Goal: Task Accomplishment & Management: Use online tool/utility

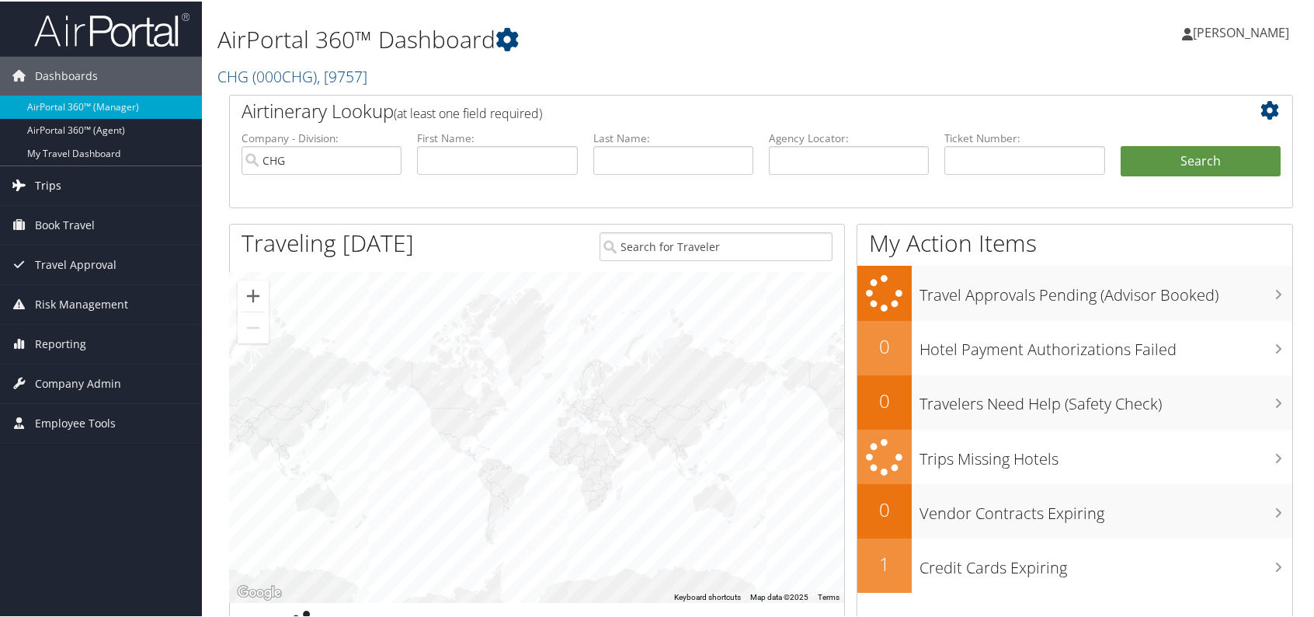
click at [40, 182] on span "Trips" at bounding box center [48, 184] width 26 height 39
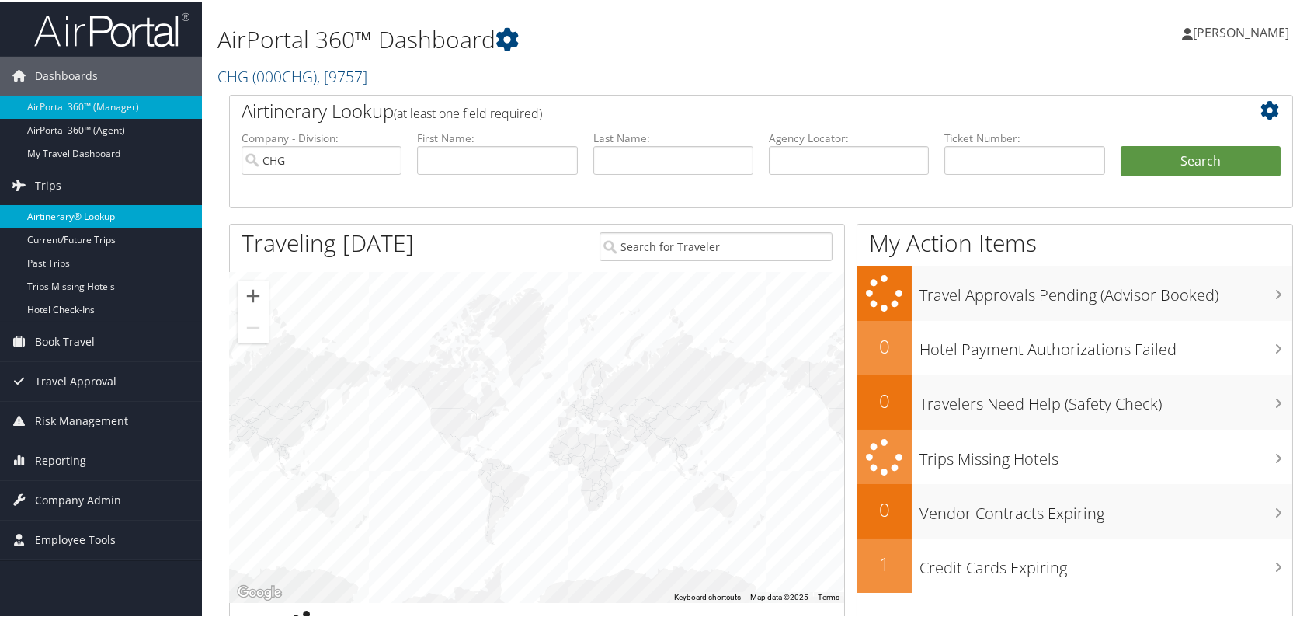
click at [101, 210] on link "Airtinerary® Lookup" at bounding box center [101, 214] width 202 height 23
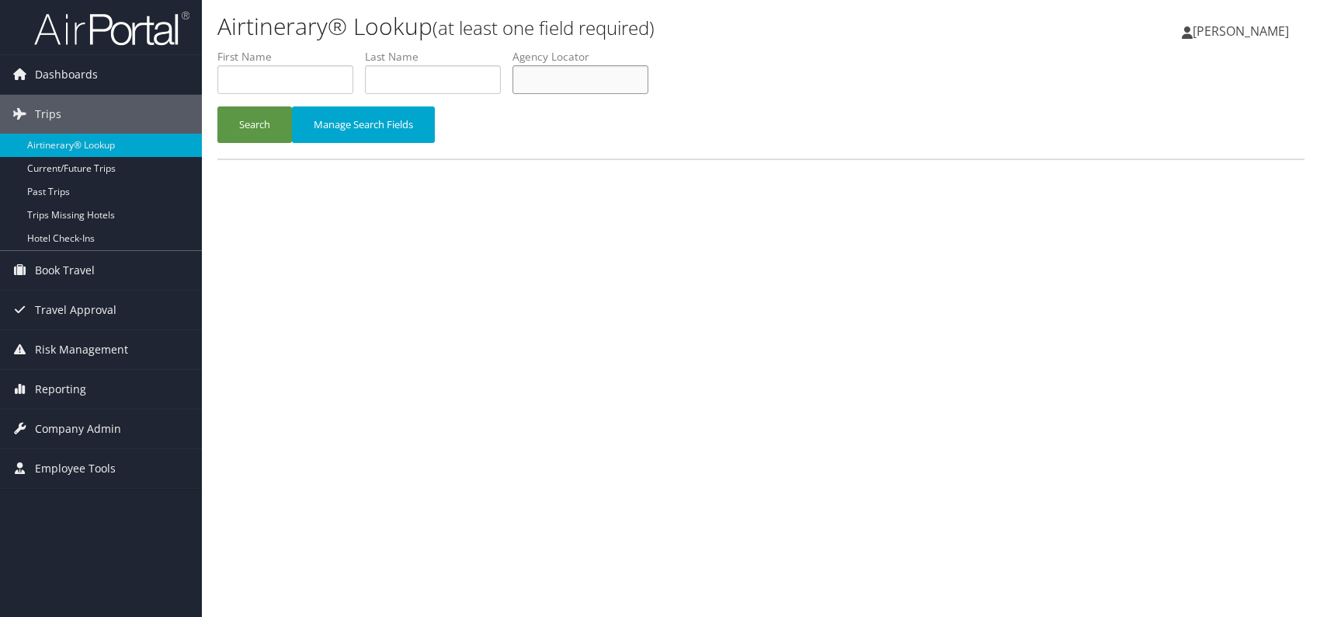
paste input "DSXCGI"
drag, startPoint x: 419, startPoint y: 235, endPoint x: 398, endPoint y: 235, distance: 21.0
click at [418, 235] on div "Airtinerary® Lookup (at least one field required) [PERSON_NAME] [PERSON_NAME] M…" at bounding box center [761, 308] width 1118 height 617
click at [249, 121] on button "Search" at bounding box center [254, 124] width 75 height 36
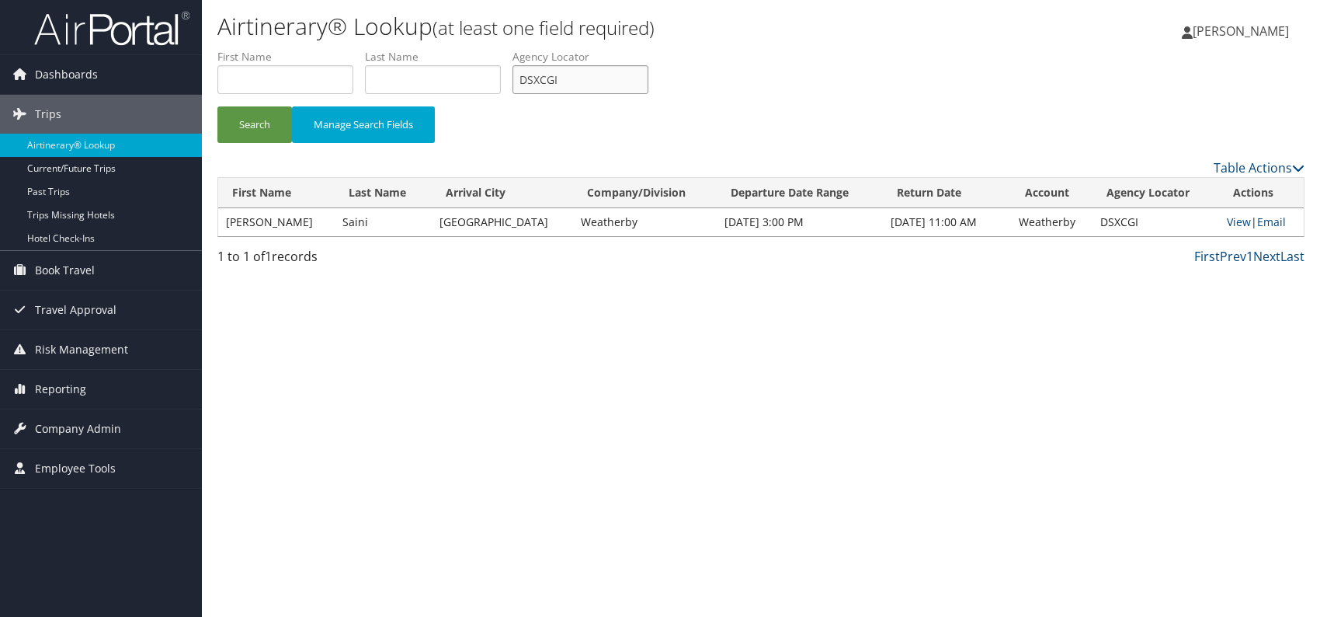
drag, startPoint x: 565, startPoint y: 82, endPoint x: 501, endPoint y: 91, distance: 65.1
click at [501, 49] on ul "First Name Last Name Departure City Arrival City Company/Division Airport/City …" at bounding box center [760, 49] width 1087 height 0
paste input "ESUJMG"
click at [555, 141] on div "Search Manage Search Fields" at bounding box center [761, 132] width 1111 height 52
click at [276, 113] on button "Search" at bounding box center [254, 124] width 75 height 36
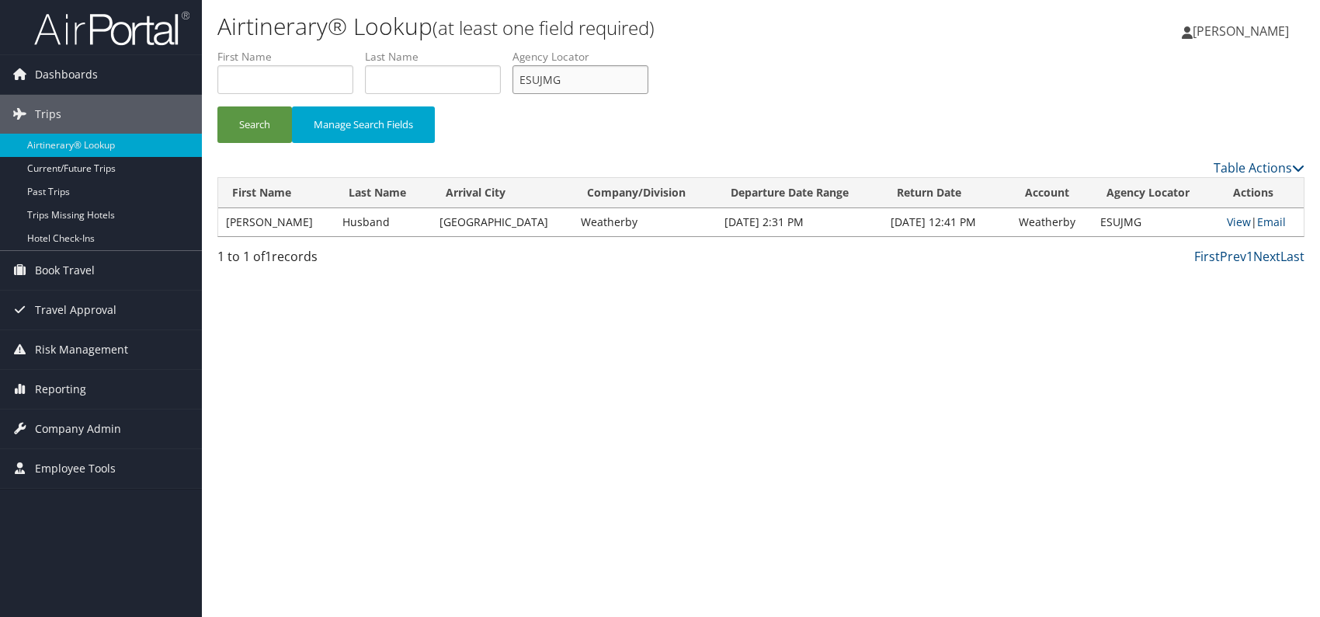
drag, startPoint x: 542, startPoint y: 78, endPoint x: 520, endPoint y: 79, distance: 22.5
click at [520, 79] on input "ESUJMG" at bounding box center [581, 79] width 136 height 29
paste input "LKRCBZ"
click at [669, 147] on div "Search Manage Search Fields" at bounding box center [761, 132] width 1111 height 52
click at [249, 123] on button "Search" at bounding box center [254, 124] width 75 height 36
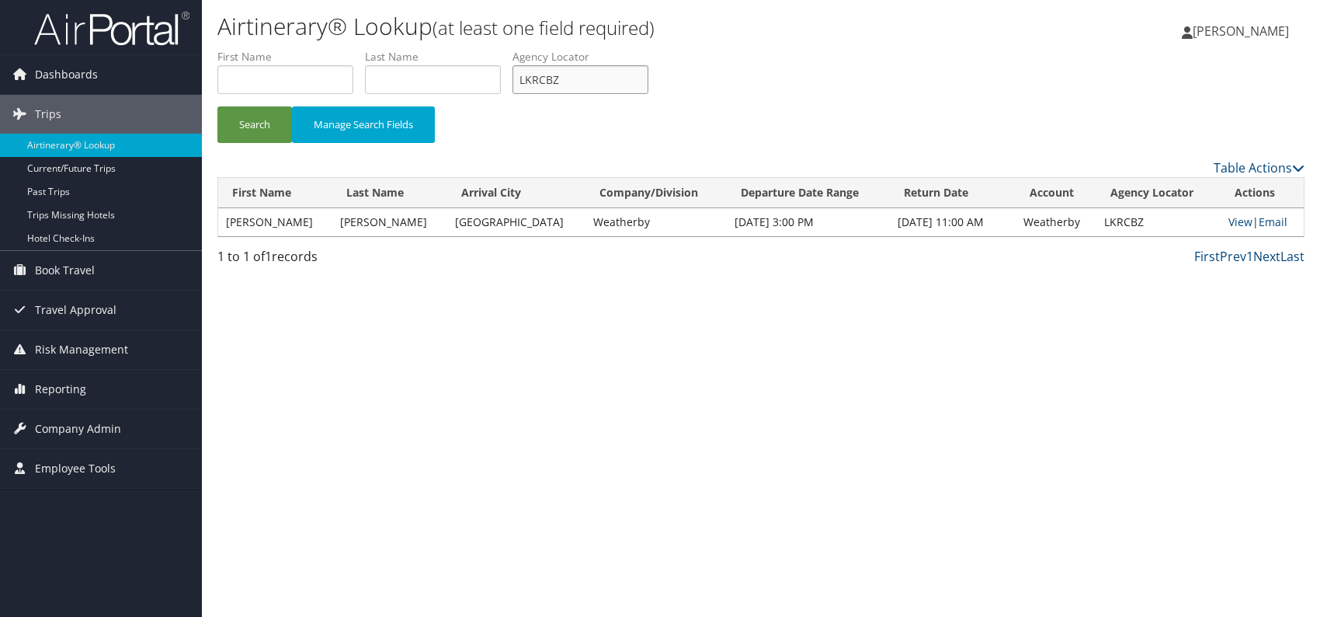
drag, startPoint x: 563, startPoint y: 84, endPoint x: 489, endPoint y: 85, distance: 73.8
click at [489, 49] on ul "First Name Last Name Departure City Arrival City Company/Division Airport/City …" at bounding box center [760, 49] width 1087 height 0
paste input "MAGDBR"
click at [490, 339] on div "Airtinerary® Lookup (at least one field required) Romina Kwock Romina Kwock My …" at bounding box center [761, 308] width 1118 height 617
click at [256, 113] on button "Search" at bounding box center [254, 124] width 75 height 36
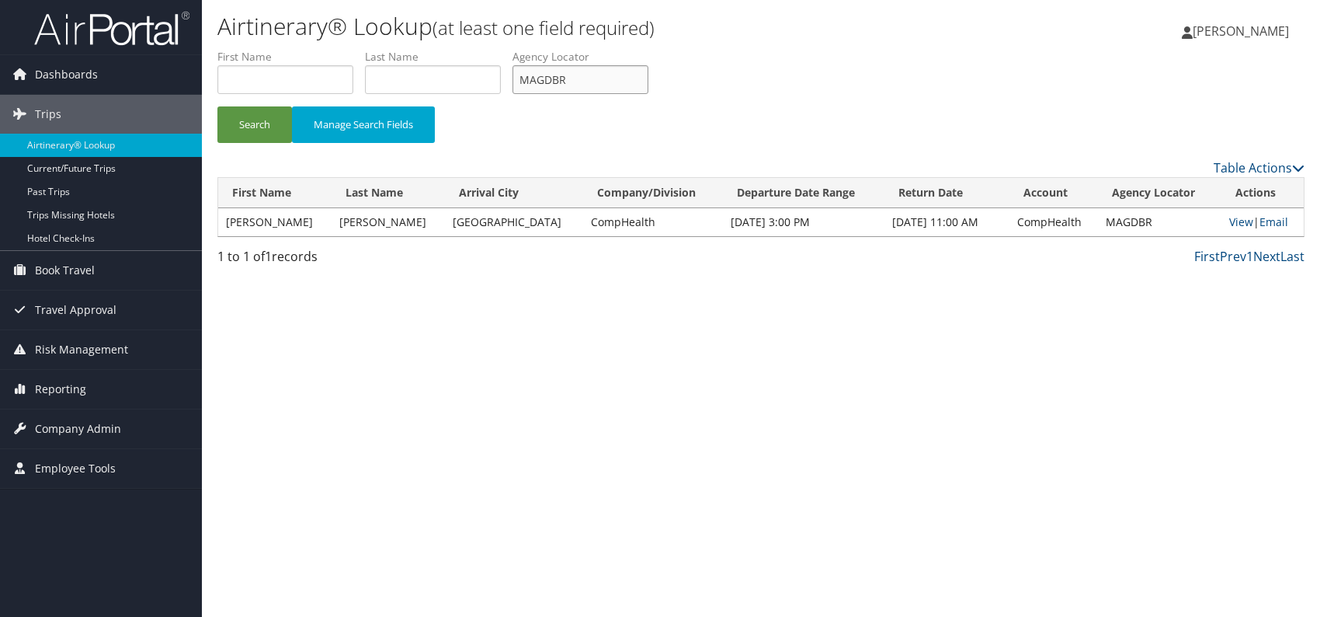
drag, startPoint x: 549, startPoint y: 79, endPoint x: 521, endPoint y: 85, distance: 28.5
click at [516, 49] on ul "First Name Last Name Departure City Arrival City Company/Division Airport/City …" at bounding box center [760, 49] width 1087 height 0
paste input "SUTZTV"
type input "SUTZTV"
click at [248, 118] on button "Search" at bounding box center [254, 124] width 75 height 36
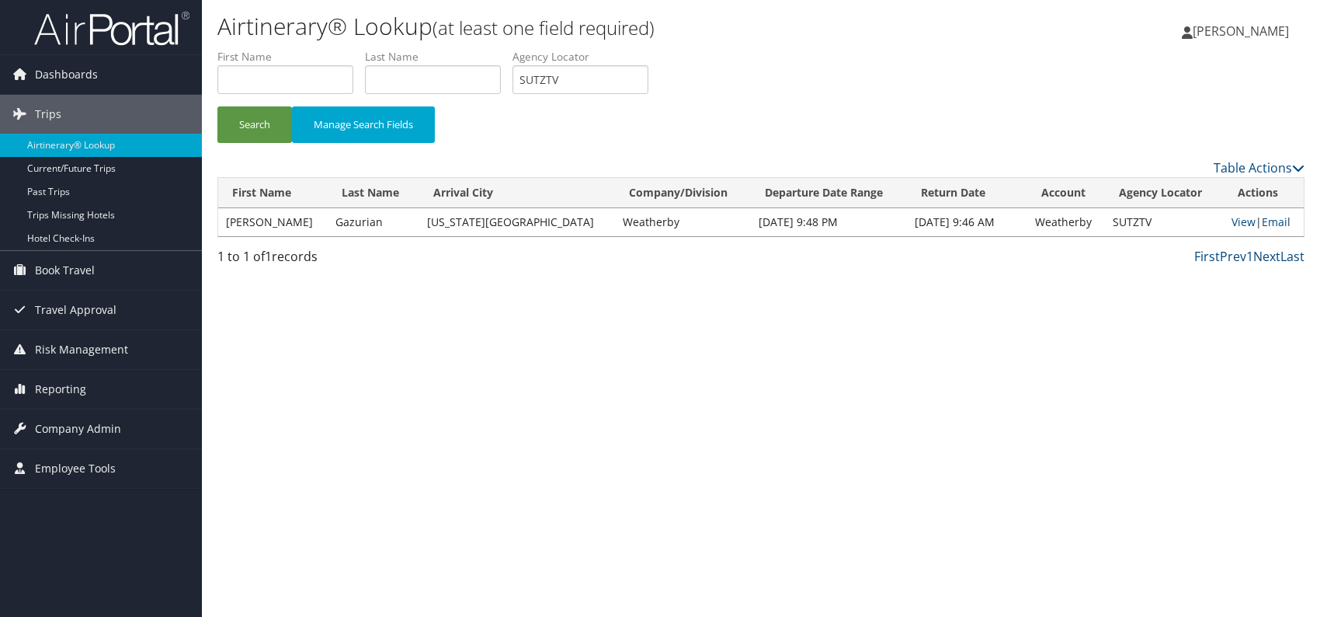
drag, startPoint x: 1017, startPoint y: 334, endPoint x: 1197, endPoint y: 274, distance: 189.1
click at [1023, 334] on div "Airtinerary® Lookup (at least one field required) Romina Kwock Romina Kwock My …" at bounding box center [761, 308] width 1118 height 617
click at [1271, 221] on link "Email" at bounding box center [1276, 221] width 29 height 15
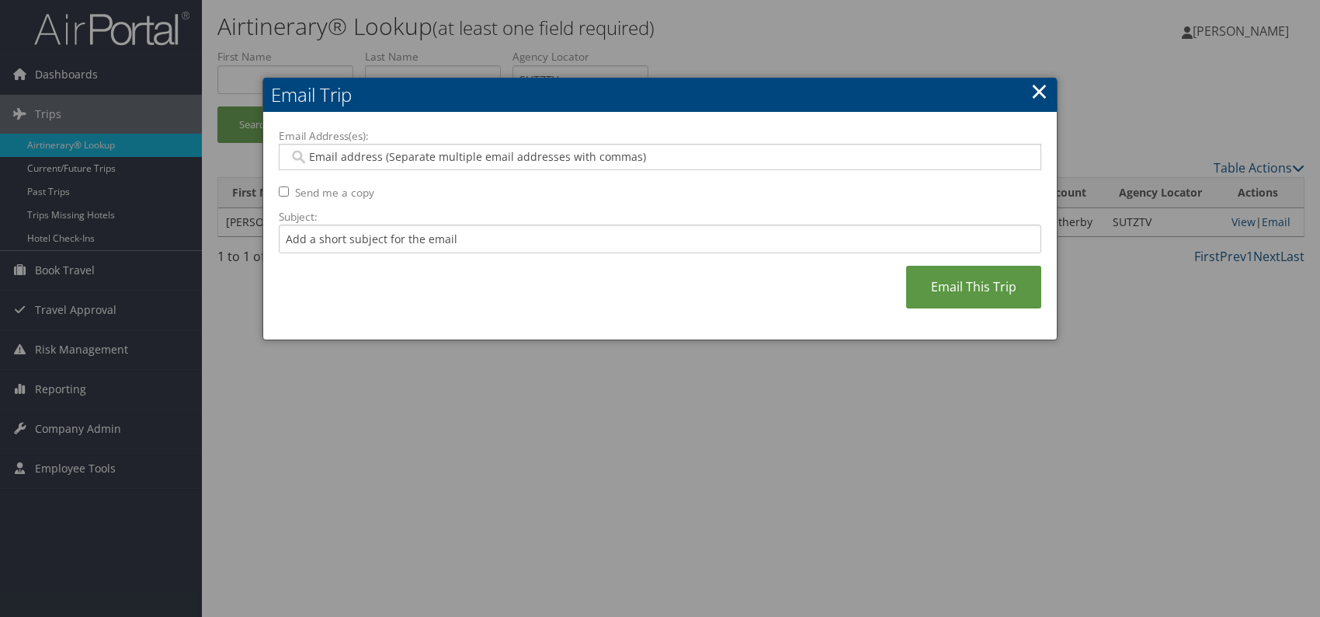
paste input "amanda.zeltwanger@weatherbyhealthcare.com"
type input "amanda.zeltwanger@weatherbyhealthcare.com"
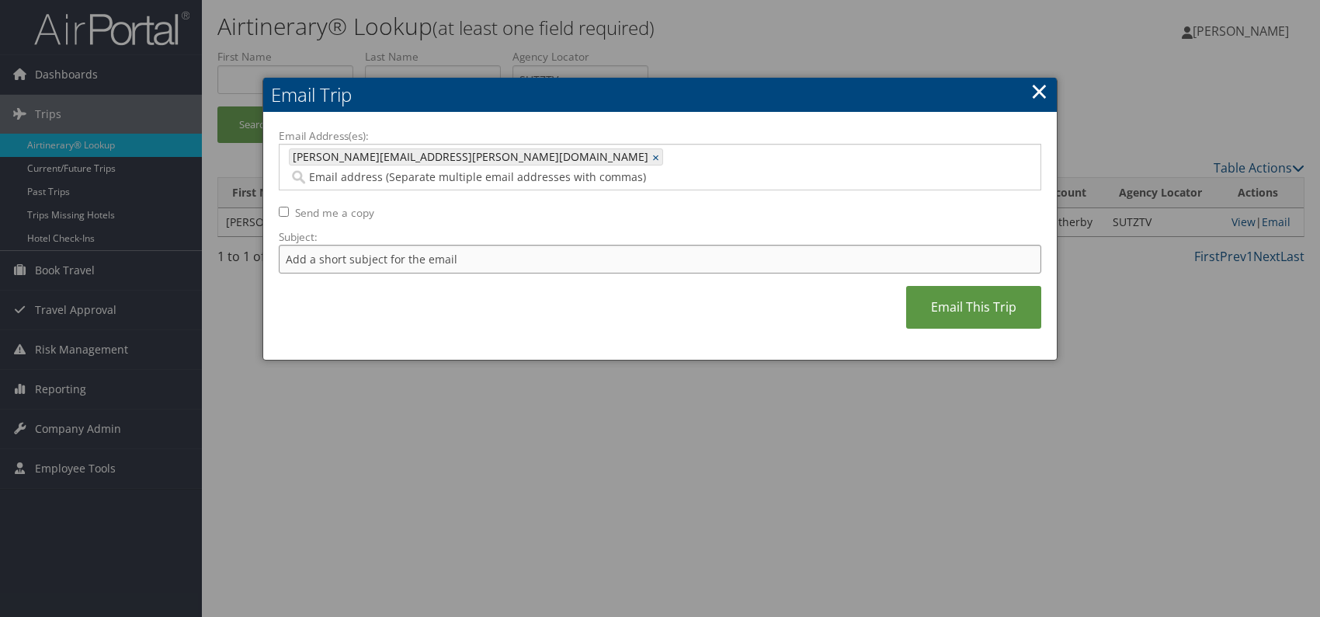
drag, startPoint x: 415, startPoint y: 241, endPoint x: 426, endPoint y: 251, distance: 14.3
click at [415, 245] on input "Subject:" at bounding box center [660, 259] width 763 height 29
click at [558, 281] on div "Email Address(es): amanda.zeltwanger@weatherbyhealthcare.com amanda.zeltwanger@…" at bounding box center [660, 236] width 763 height 217
drag, startPoint x: 530, startPoint y: 240, endPoint x: 487, endPoint y: 238, distance: 42.8
click at [487, 245] on input "Itinerary change. Please see notes in TR-756070" at bounding box center [660, 259] width 763 height 29
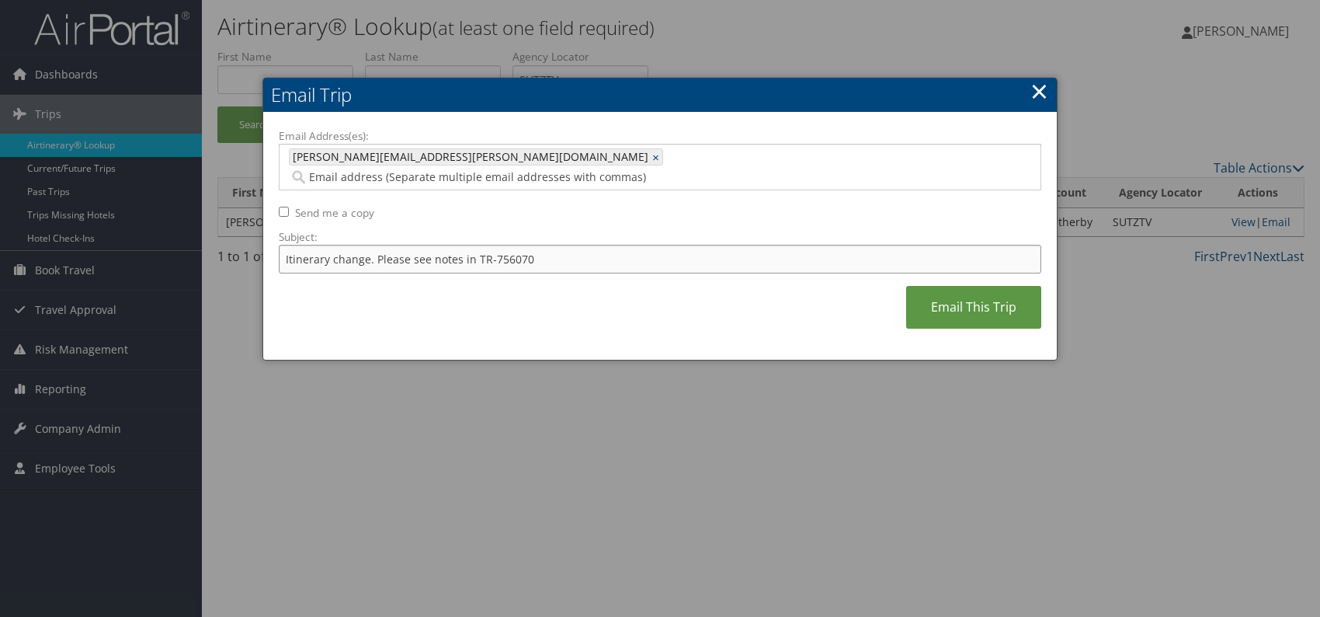
paste input "2839"
type input "Itinerary change. Please see notes in TR-752839"
drag, startPoint x: 677, startPoint y: 280, endPoint x: 728, endPoint y: 280, distance: 50.5
click at [678, 280] on div "Email Address(es): amanda.zeltwanger@weatherbyhealthcare.com amanda.zeltwanger@…" at bounding box center [660, 236] width 763 height 217
click at [950, 293] on link "Email This Trip" at bounding box center [973, 307] width 135 height 43
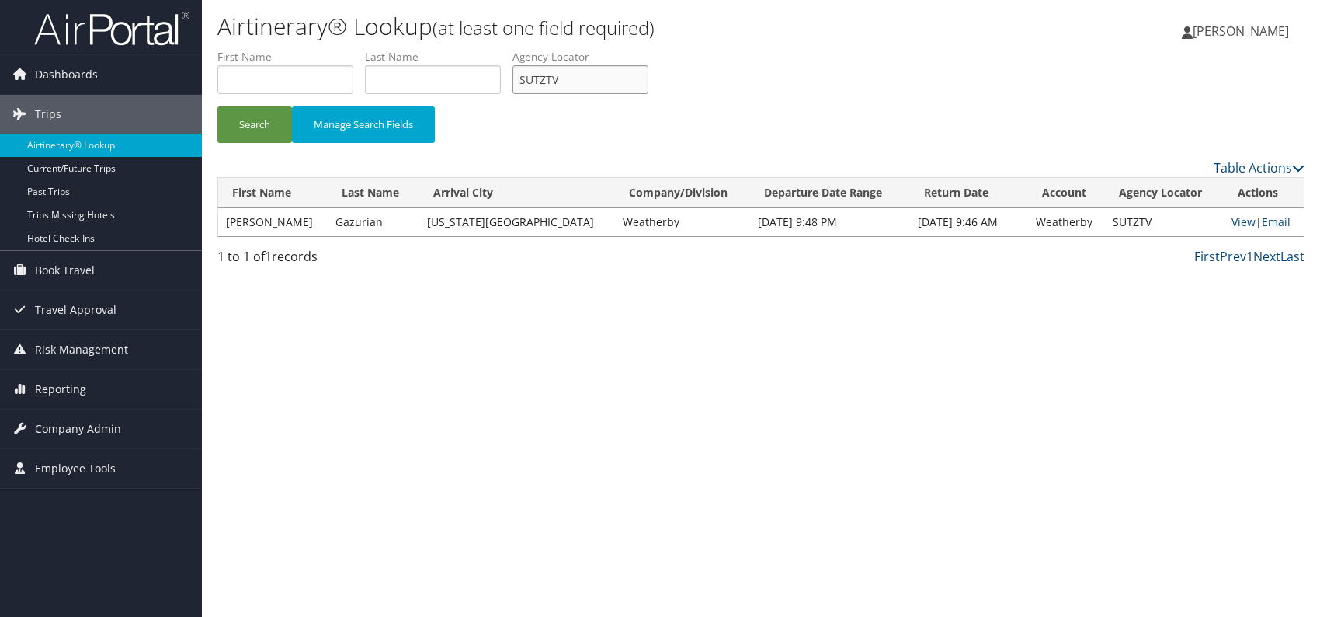
drag, startPoint x: 495, startPoint y: 70, endPoint x: 489, endPoint y: 81, distance: 12.5
click at [486, 49] on ul "First Name Last Name Departure City Arrival City Company/Division Airport/City …" at bounding box center [760, 49] width 1087 height 0
paste input "WJBGCJ"
type input "WJBGCJ"
click at [357, 338] on div "Airtinerary® Lookup (at least one field required) Romina Kwock Romina Kwock My …" at bounding box center [761, 308] width 1118 height 617
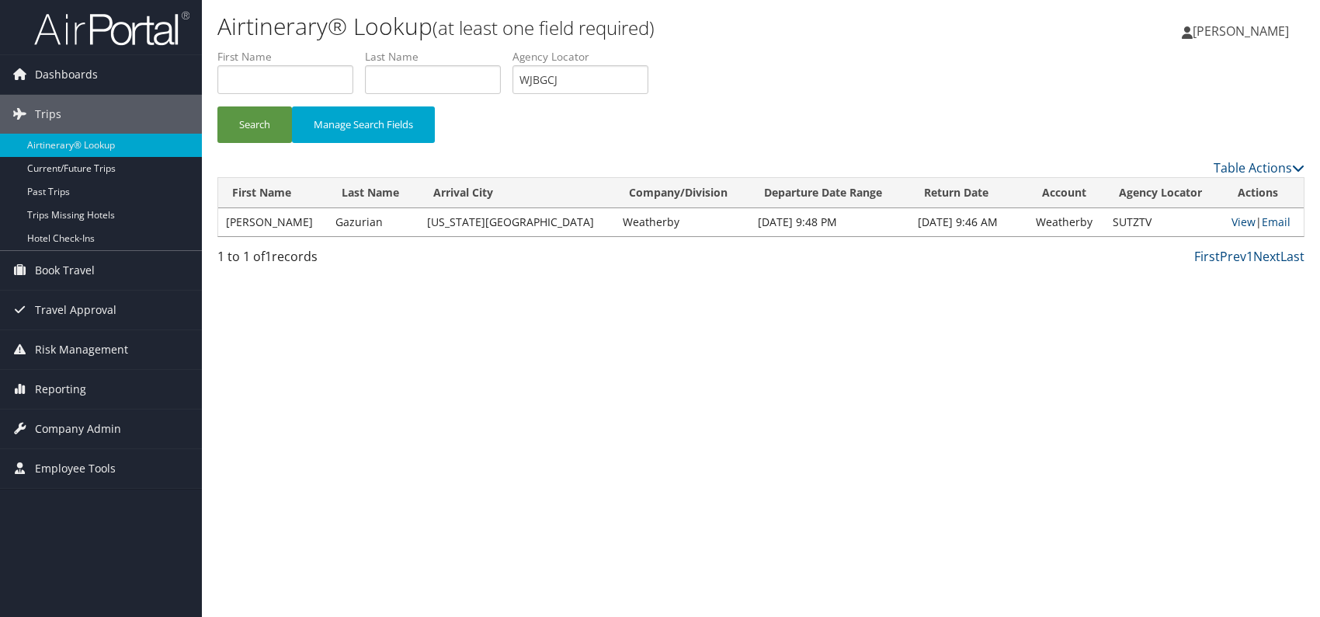
drag, startPoint x: 251, startPoint y: 100, endPoint x: 300, endPoint y: 4, distance: 108.0
click at [251, 98] on li "First Name" at bounding box center [291, 77] width 148 height 57
drag, startPoint x: 255, startPoint y: 139, endPoint x: 278, endPoint y: 89, distance: 54.6
click at [256, 139] on button "Search" at bounding box center [254, 124] width 75 height 36
